Goal: Task Accomplishment & Management: Manage account settings

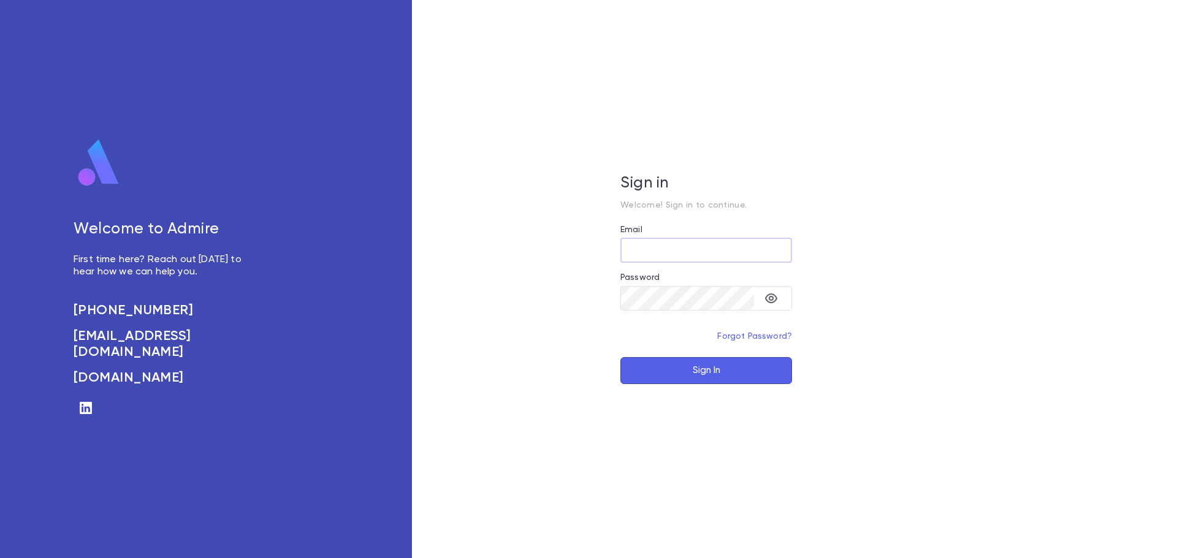
click at [686, 243] on input "Email" at bounding box center [706, 250] width 172 height 24
type input "**********"
click at [773, 302] on icon "toggle password visibility" at bounding box center [771, 299] width 12 height 10
click at [698, 379] on button "Sign In" at bounding box center [706, 370] width 172 height 27
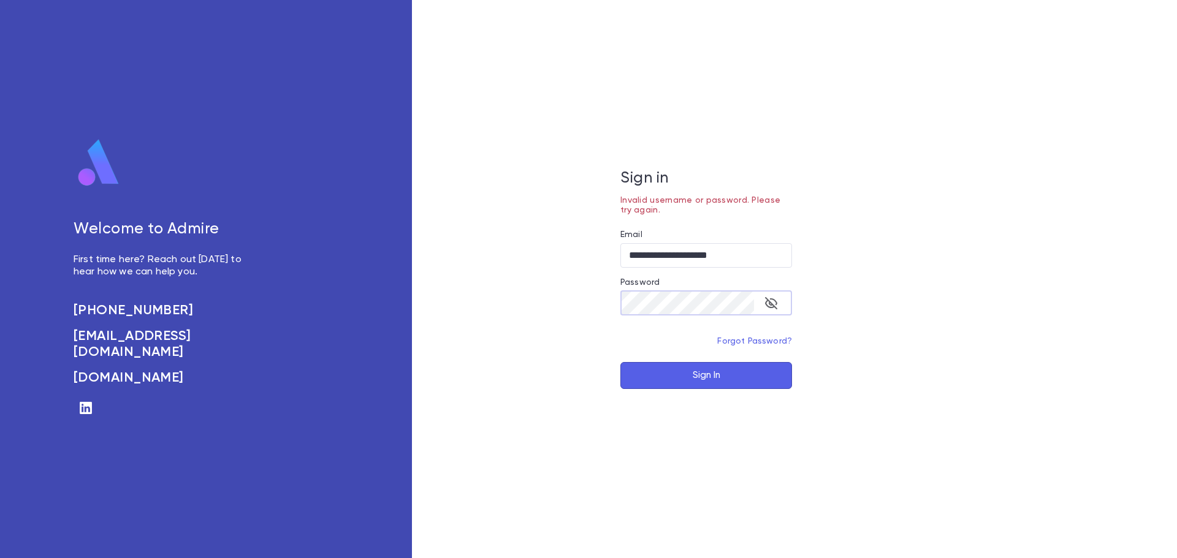
click at [663, 370] on button "Sign In" at bounding box center [706, 375] width 172 height 27
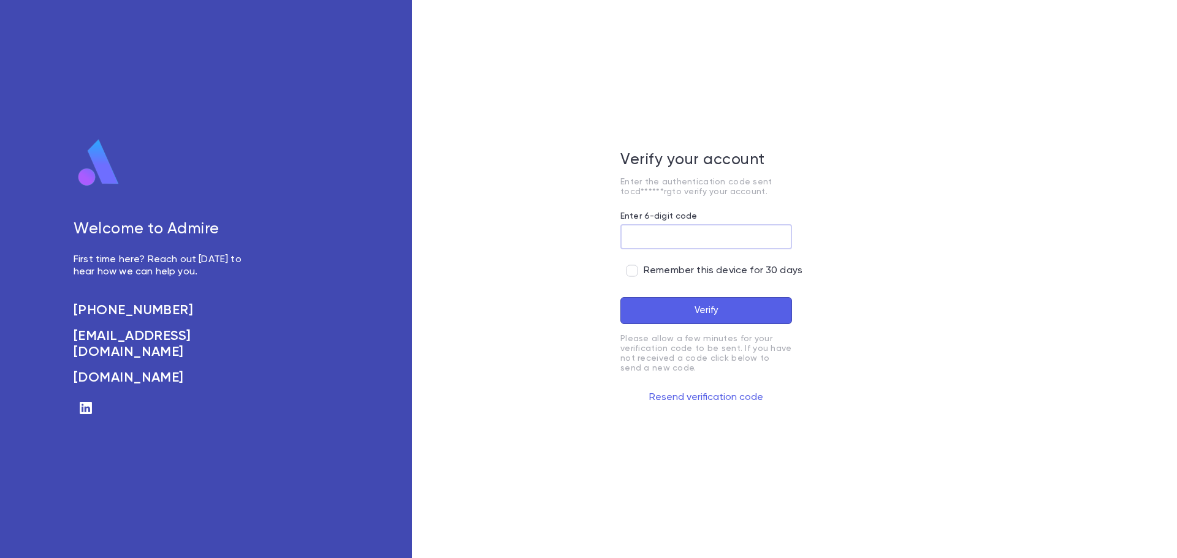
click at [670, 229] on input "Enter 6-digit code" at bounding box center [706, 237] width 172 height 24
click at [666, 265] on span "Remember this device for 30 days" at bounding box center [723, 271] width 159 height 12
